Goal: Task Accomplishment & Management: Manage account settings

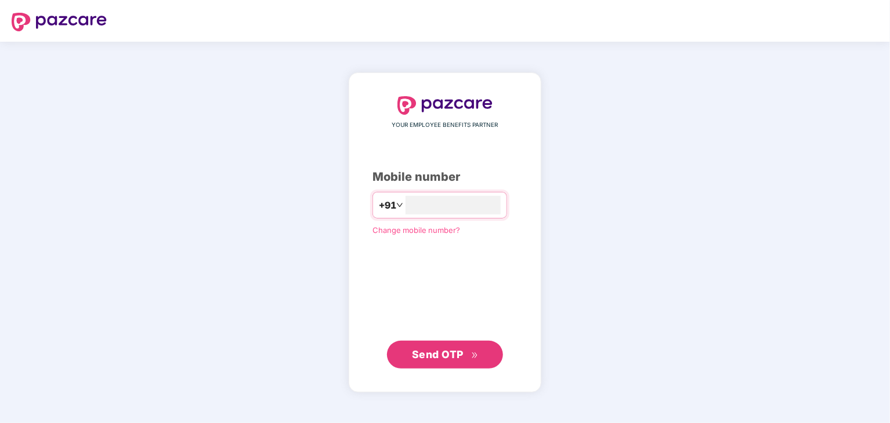
type input "**********"
click at [451, 359] on span "Send OTP" at bounding box center [438, 355] width 52 height 12
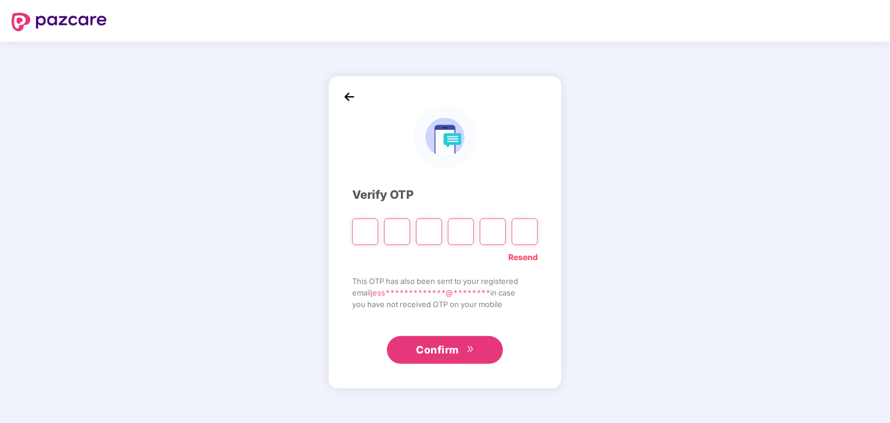
paste input "*"
type input "*"
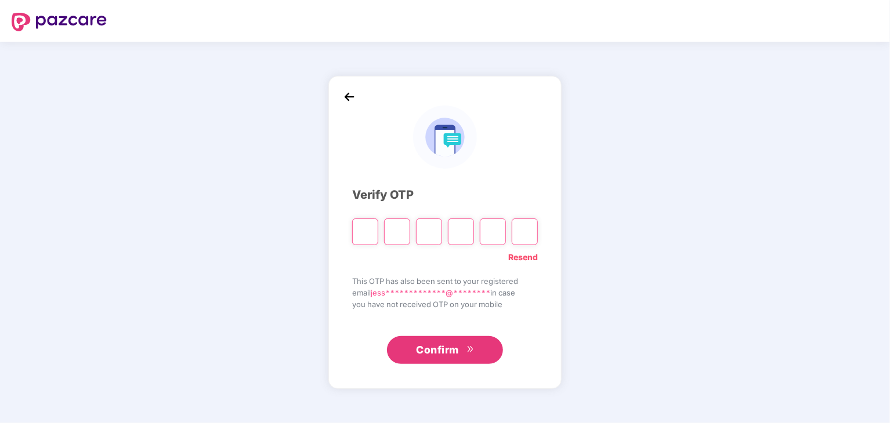
type input "*"
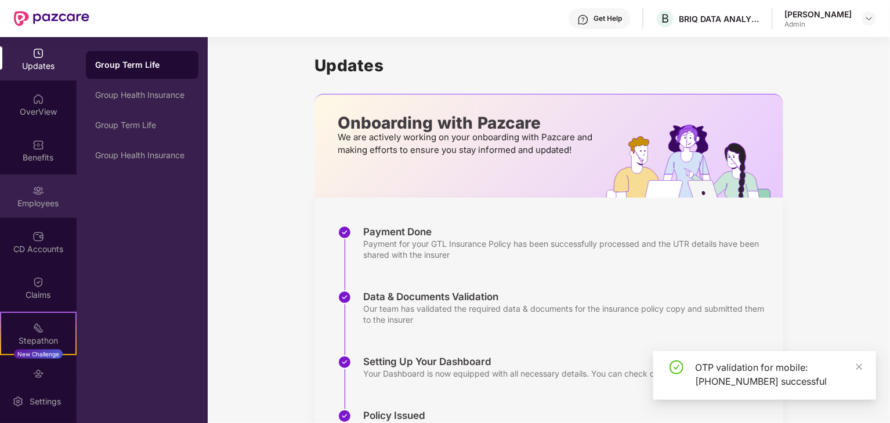
click at [42, 200] on div "Employees" at bounding box center [38, 204] width 77 height 12
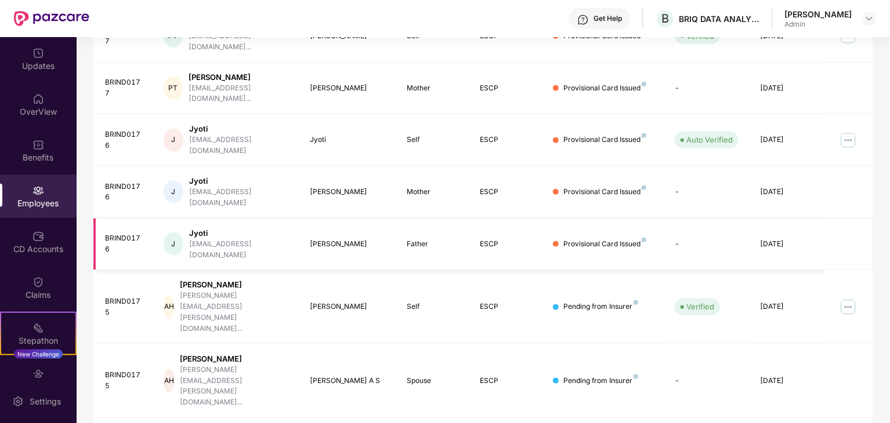
scroll to position [288, 0]
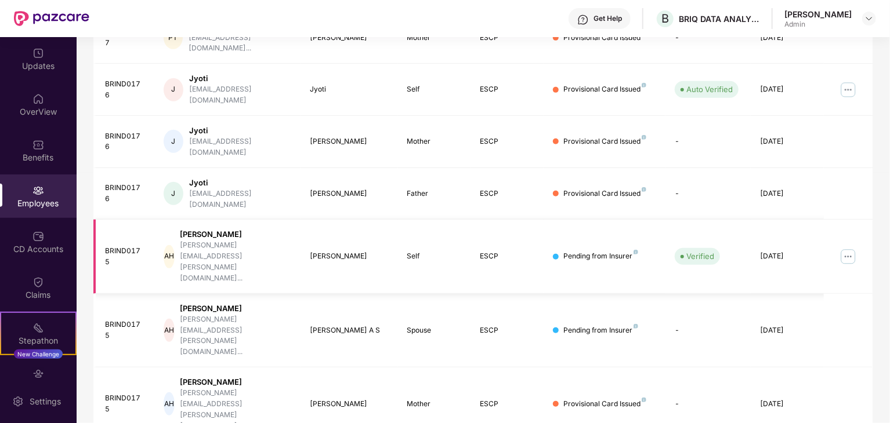
click at [847, 248] on img at bounding box center [848, 257] width 19 height 19
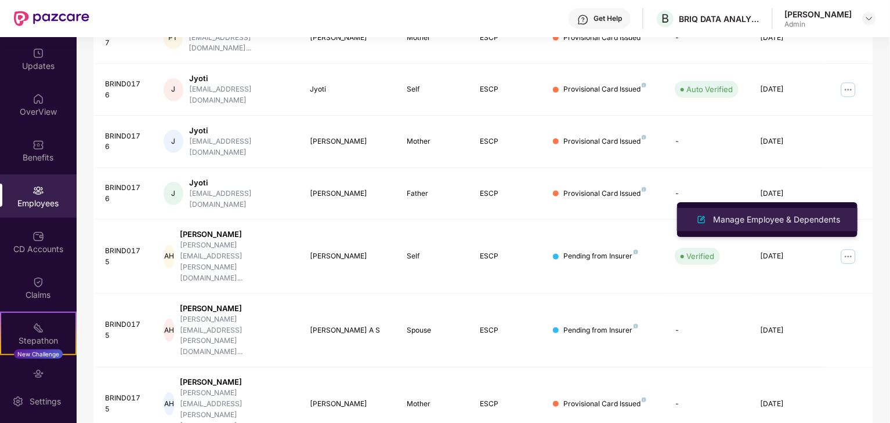
click at [777, 220] on div "Manage Employee & Dependents" at bounding box center [777, 219] width 132 height 13
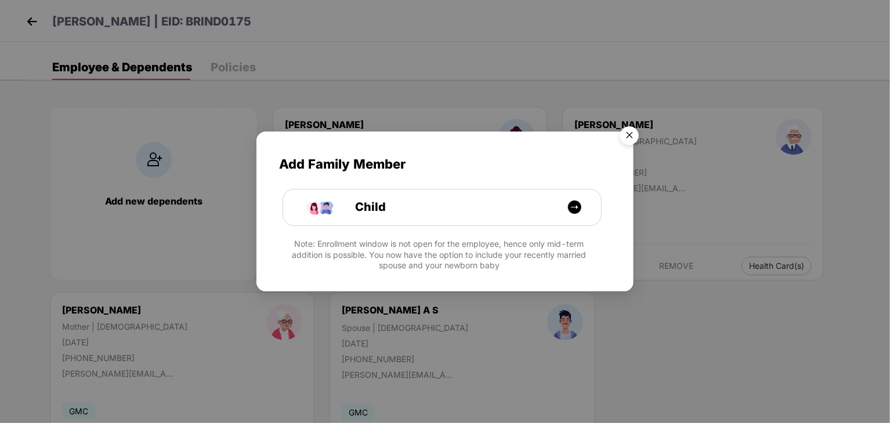
click at [632, 140] on img "Close" at bounding box center [629, 137] width 32 height 32
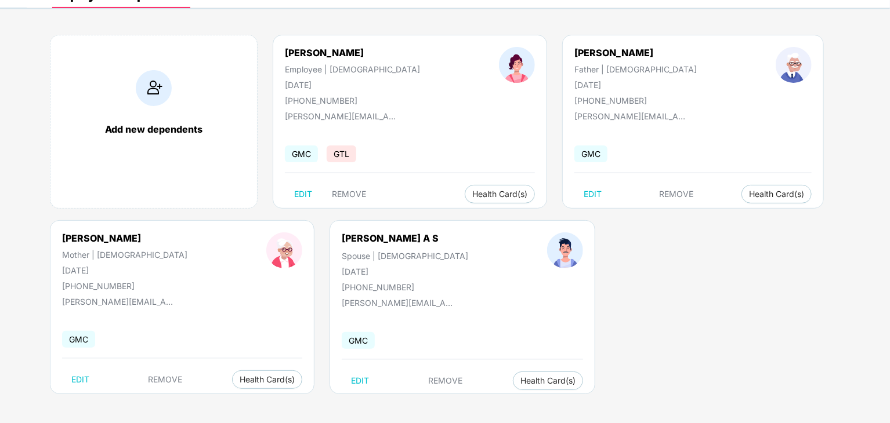
scroll to position [0, 0]
